Goal: Task Accomplishment & Management: Manage account settings

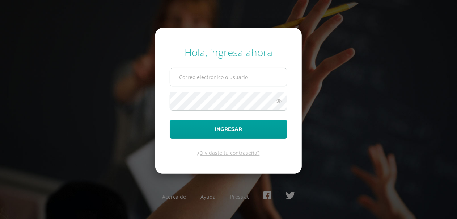
click at [224, 81] on input "text" at bounding box center [228, 77] width 117 height 18
type input "[EMAIL_ADDRESS][DOMAIN_NAME]"
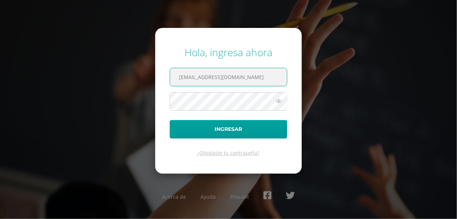
click at [234, 81] on input "[EMAIL_ADDRESS][DOMAIN_NAME]" at bounding box center [228, 77] width 117 height 18
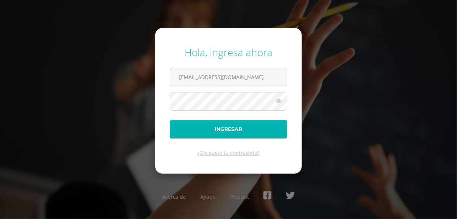
click at [225, 129] on button "Ingresar" at bounding box center [229, 129] width 118 height 18
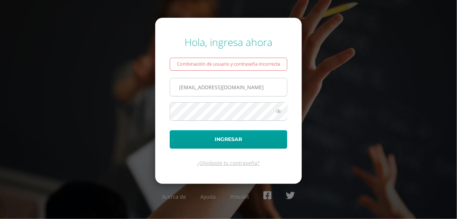
click at [226, 93] on input "[EMAIL_ADDRESS][DOMAIN_NAME]" at bounding box center [228, 87] width 117 height 18
click at [280, 111] on icon at bounding box center [278, 111] width 9 height 9
click at [280, 110] on icon at bounding box center [278, 111] width 10 height 9
